Goal: Task Accomplishment & Management: Use online tool/utility

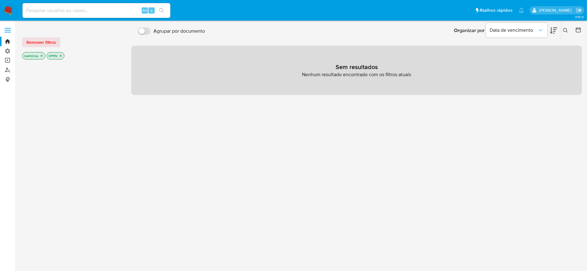
click at [4, 60] on link "Operações em massa" at bounding box center [36, 61] width 73 height 10
